Goal: Information Seeking & Learning: Learn about a topic

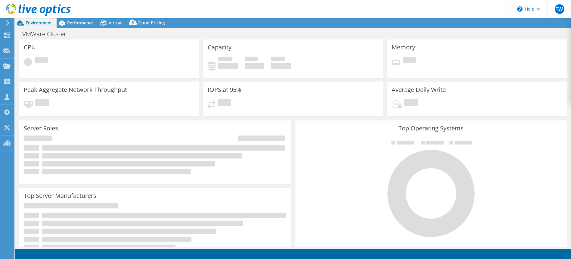
select select "USD"
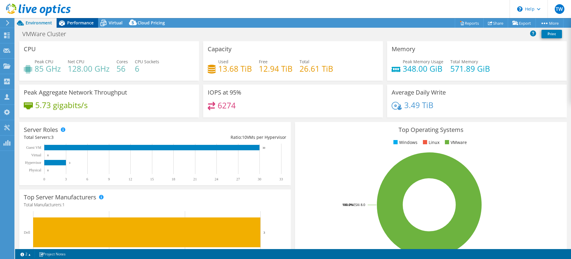
click at [71, 21] on span "Performance" at bounding box center [80, 23] width 27 height 6
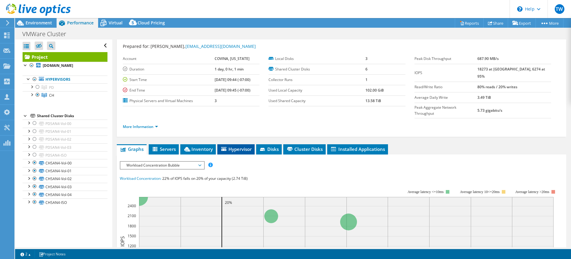
scroll to position [20, 0]
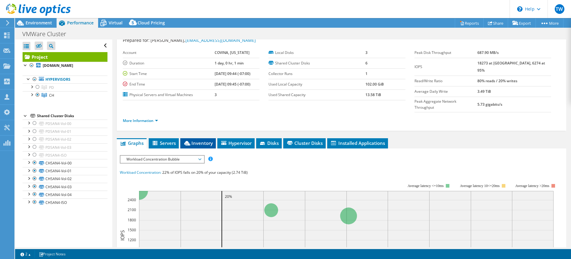
click at [198, 140] on span "Inventory" at bounding box center [198, 143] width 30 height 6
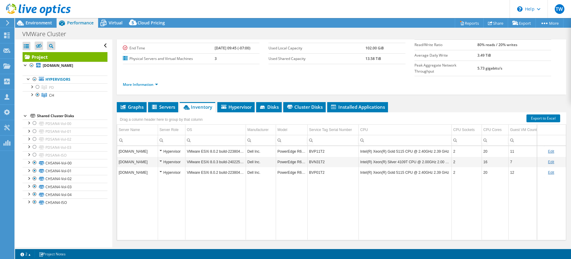
scroll to position [61, 0]
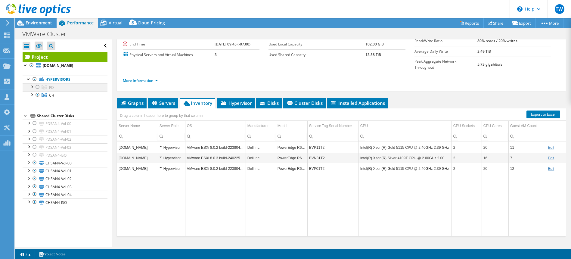
click at [37, 86] on div at bounding box center [38, 86] width 6 height 7
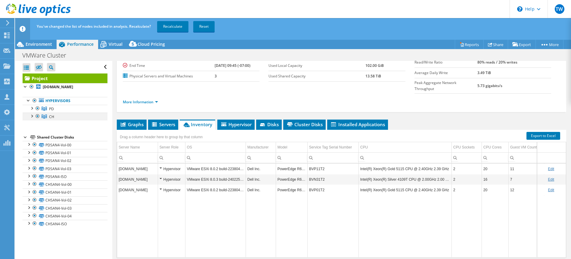
click at [36, 115] on div at bounding box center [38, 116] width 6 height 7
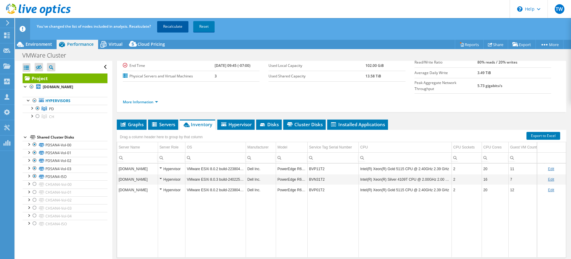
click at [176, 27] on link "Recalculate" at bounding box center [172, 26] width 31 height 11
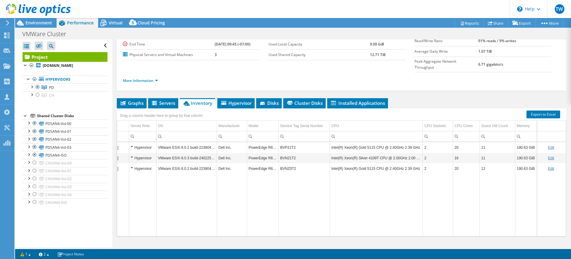
scroll to position [0, 0]
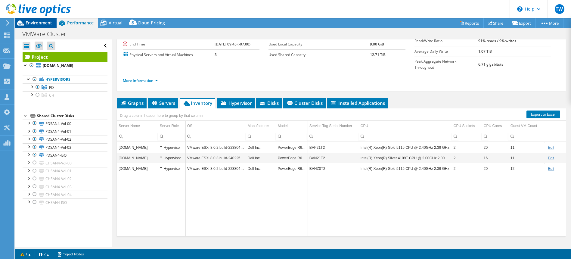
click at [34, 27] on div "Environment" at bounding box center [36, 23] width 42 height 10
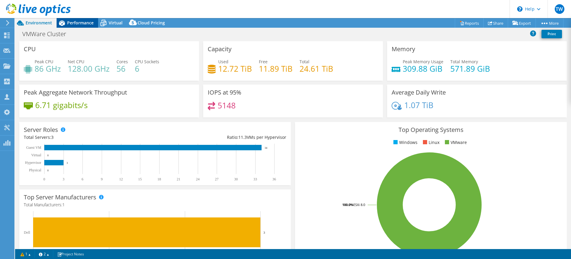
click at [70, 22] on span "Performance" at bounding box center [80, 23] width 27 height 6
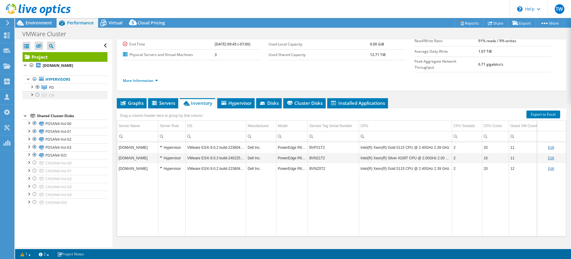
click at [38, 95] on div at bounding box center [38, 94] width 6 height 7
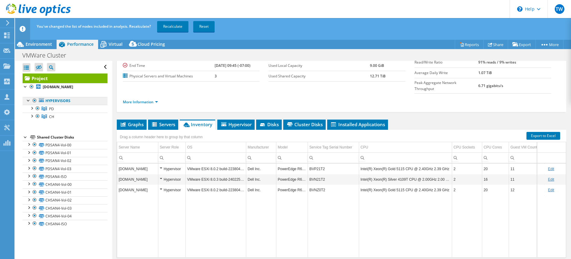
drag, startPoint x: 38, startPoint y: 109, endPoint x: 63, endPoint y: 98, distance: 26.5
click at [39, 108] on div at bounding box center [38, 108] width 6 height 7
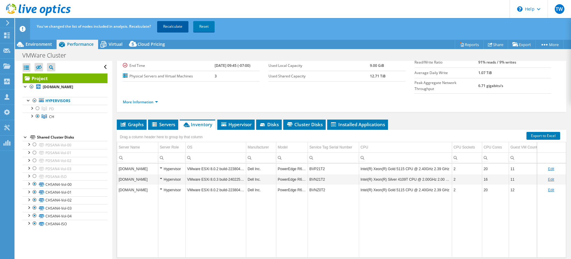
click at [180, 25] on link "Recalculate" at bounding box center [172, 26] width 31 height 11
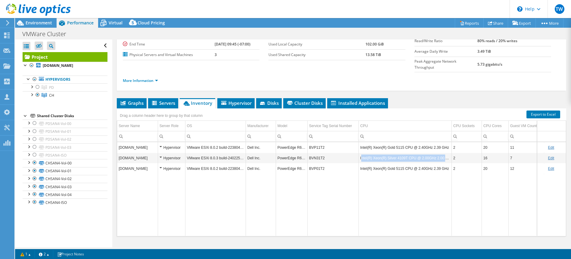
drag, startPoint x: 362, startPoint y: 146, endPoint x: 450, endPoint y: 147, distance: 88.0
click at [450, 153] on td "Intel(R) Xeon(R) Silver 4109T CPU @ 2.00GHz 2.00 GHz" at bounding box center [405, 158] width 93 height 11
click at [215, 153] on td "VMware ESXi 8.0.3 build-24022510" at bounding box center [215, 158] width 61 height 11
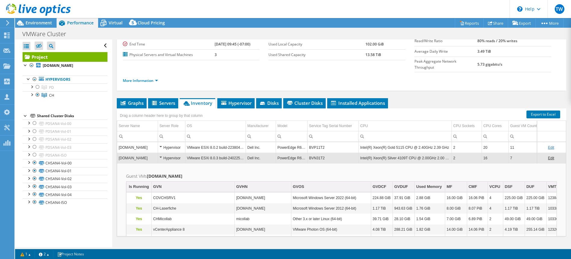
click at [209, 153] on td "VMware ESXi 8.0.3 build-24022510" at bounding box center [215, 158] width 61 height 11
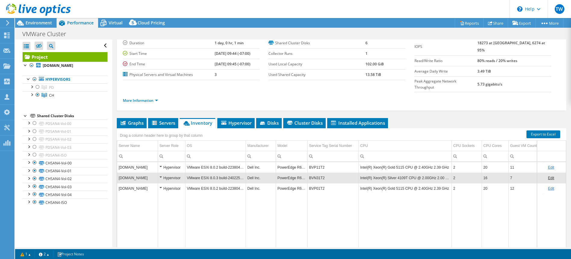
scroll to position [42, 0]
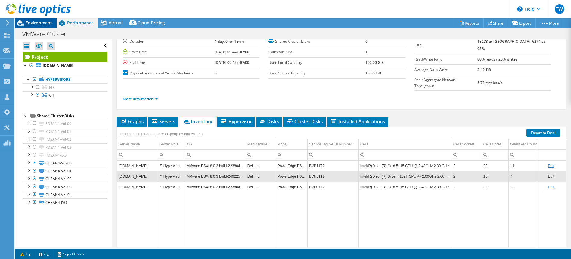
click at [47, 25] on span "Environment" at bounding box center [39, 23] width 27 height 6
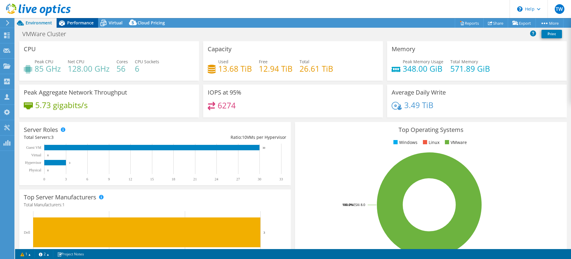
click at [74, 25] on span "Performance" at bounding box center [80, 23] width 27 height 6
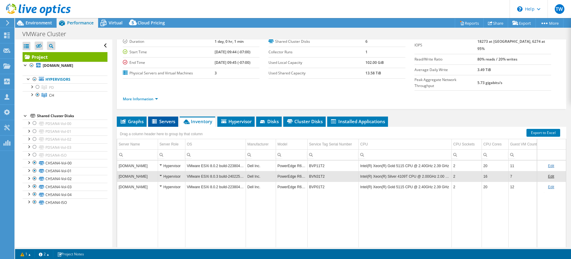
click at [160, 118] on span "Servers" at bounding box center [163, 121] width 24 height 6
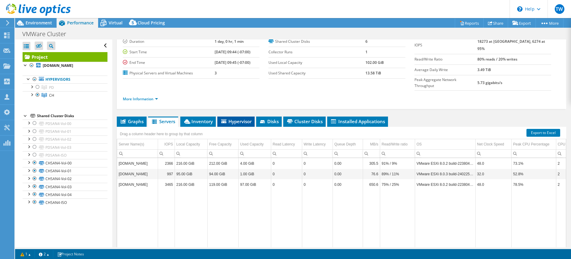
click at [246, 118] on span "Hypervisor" at bounding box center [235, 121] width 31 height 6
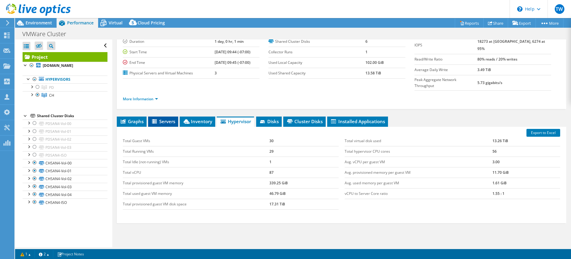
click at [165, 118] on span "Servers" at bounding box center [163, 121] width 24 height 6
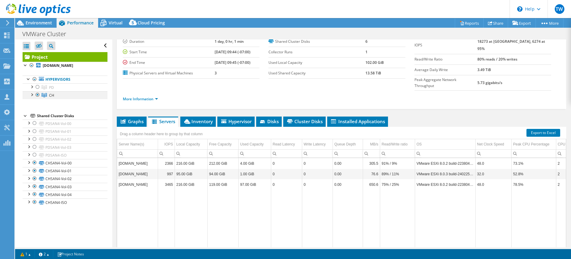
click at [31, 96] on div at bounding box center [32, 94] width 6 height 6
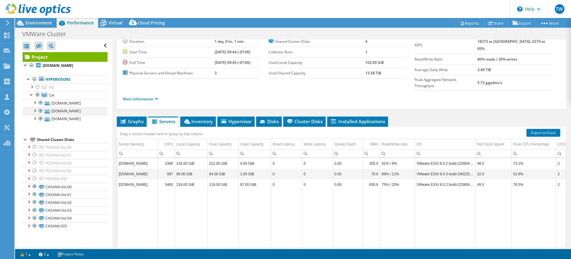
click at [42, 112] on div at bounding box center [41, 110] width 6 height 7
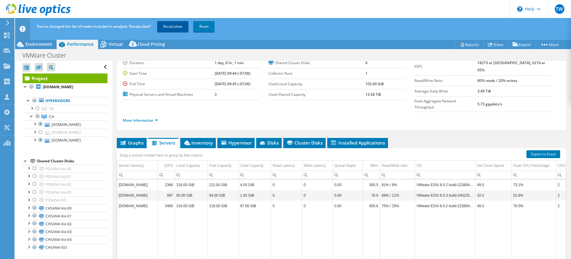
click at [173, 26] on link "Recalculate" at bounding box center [172, 26] width 31 height 11
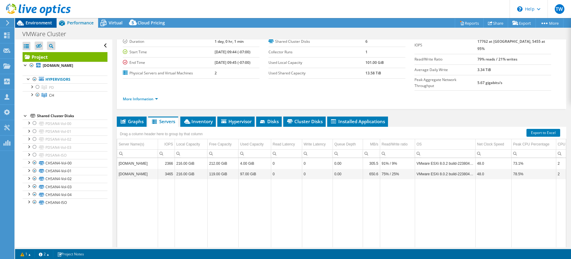
click at [37, 22] on span "Environment" at bounding box center [39, 23] width 27 height 6
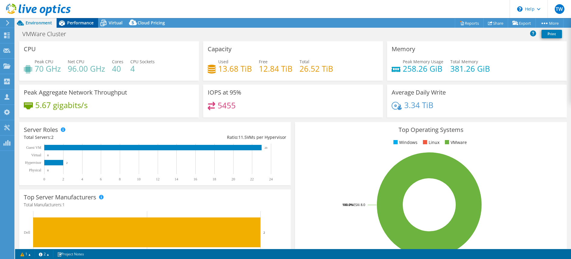
click at [76, 22] on span "Performance" at bounding box center [80, 23] width 27 height 6
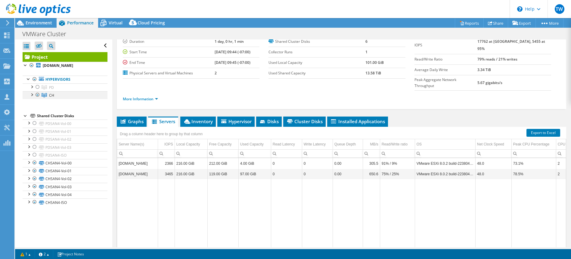
click at [31, 94] on div at bounding box center [32, 94] width 6 height 6
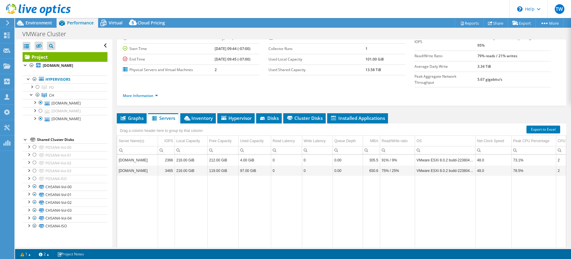
scroll to position [0, 0]
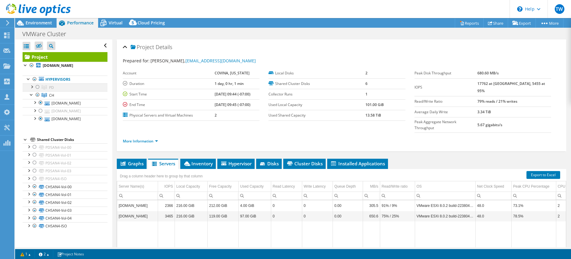
drag, startPoint x: 38, startPoint y: 88, endPoint x: 38, endPoint y: 95, distance: 6.6
click at [38, 88] on div at bounding box center [38, 86] width 6 height 7
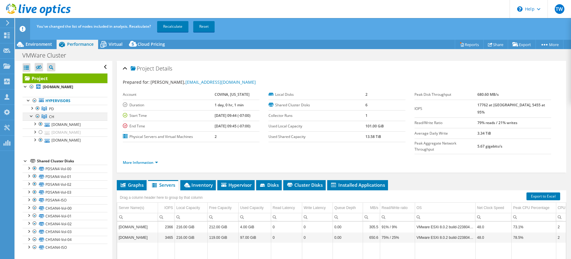
click at [39, 115] on div at bounding box center [38, 116] width 6 height 7
drag, startPoint x: 176, startPoint y: 24, endPoint x: 172, endPoint y: 25, distance: 3.4
click at [176, 24] on link "Recalculate" at bounding box center [172, 26] width 31 height 11
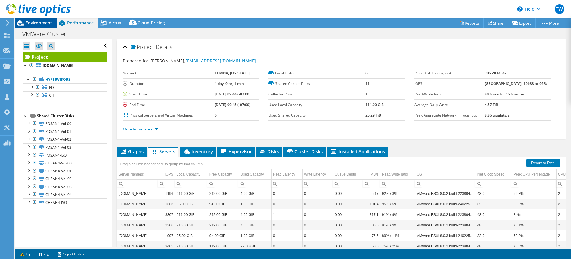
click at [34, 22] on span "Environment" at bounding box center [39, 23] width 27 height 6
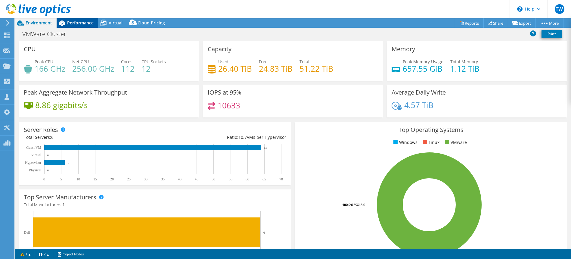
click at [72, 25] on span "Performance" at bounding box center [80, 23] width 27 height 6
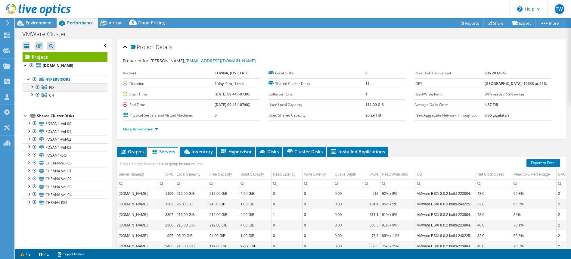
drag, startPoint x: 33, startPoint y: 88, endPoint x: 32, endPoint y: 95, distance: 7.6
click at [33, 89] on div at bounding box center [32, 86] width 6 height 6
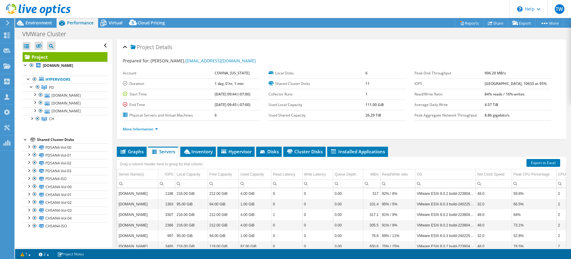
drag, startPoint x: 33, startPoint y: 120, endPoint x: 32, endPoint y: 128, distance: 8.3
click at [33, 120] on div at bounding box center [32, 118] width 6 height 6
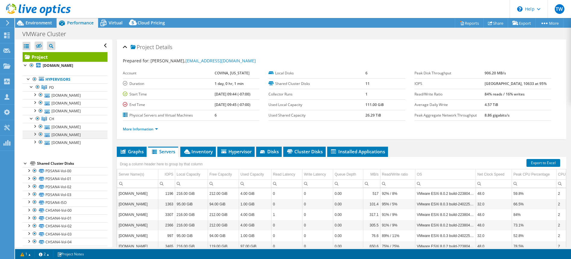
click at [41, 134] on div at bounding box center [41, 134] width 6 height 7
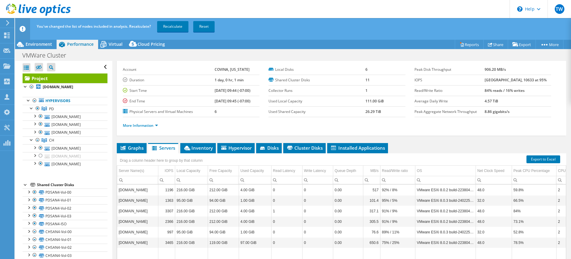
scroll to position [27, 0]
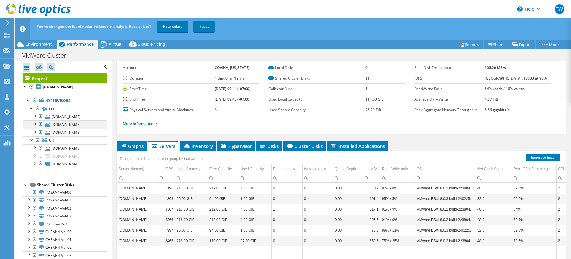
click at [40, 123] on div at bounding box center [41, 123] width 6 height 7
click at [177, 23] on link "Recalculate" at bounding box center [172, 26] width 31 height 11
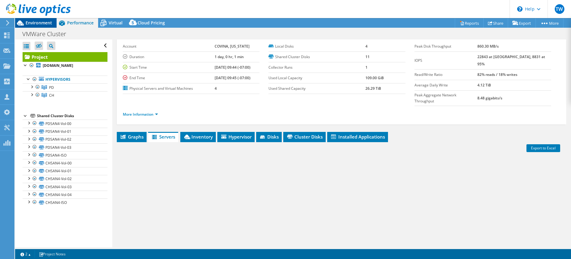
click at [38, 25] on span "Environment" at bounding box center [39, 23] width 27 height 6
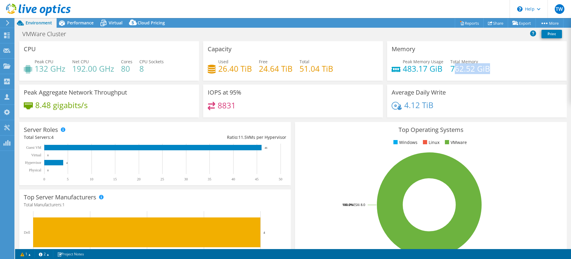
drag, startPoint x: 489, startPoint y: 70, endPoint x: 366, endPoint y: 85, distance: 124.1
click at [453, 70] on div "Peak Memory Usage 483.17 GiB Total Memory 762.52 GiB" at bounding box center [477, 68] width 171 height 20
click at [71, 23] on span "Performance" at bounding box center [80, 23] width 27 height 6
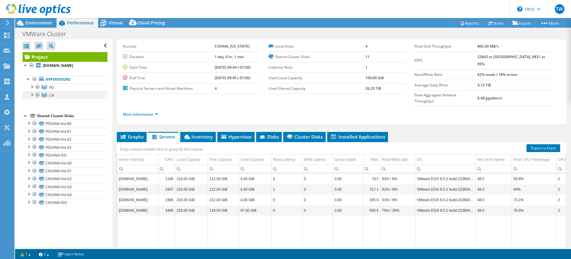
drag, startPoint x: 32, startPoint y: 86, endPoint x: 31, endPoint y: 92, distance: 6.7
click at [32, 86] on div at bounding box center [32, 86] width 6 height 6
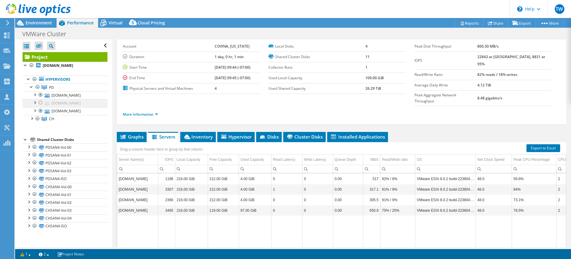
click at [40, 102] on div at bounding box center [41, 102] width 6 height 7
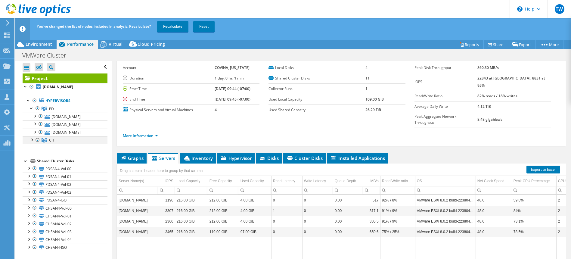
click at [33, 141] on div at bounding box center [32, 139] width 6 height 6
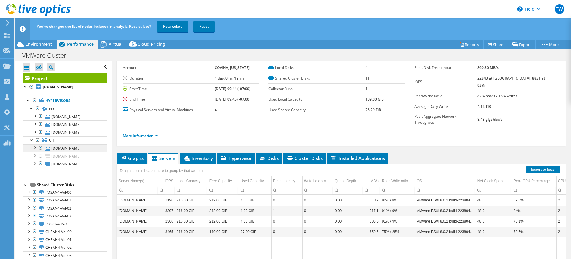
drag, startPoint x: 42, startPoint y: 155, endPoint x: 66, endPoint y: 150, distance: 24.7
click at [42, 155] on div at bounding box center [41, 155] width 6 height 7
click at [169, 26] on link "Recalculate" at bounding box center [172, 26] width 31 height 11
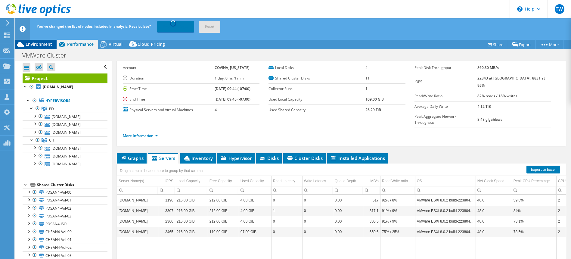
click at [45, 43] on span "Environment" at bounding box center [39, 44] width 27 height 6
